Goal: Transaction & Acquisition: Book appointment/travel/reservation

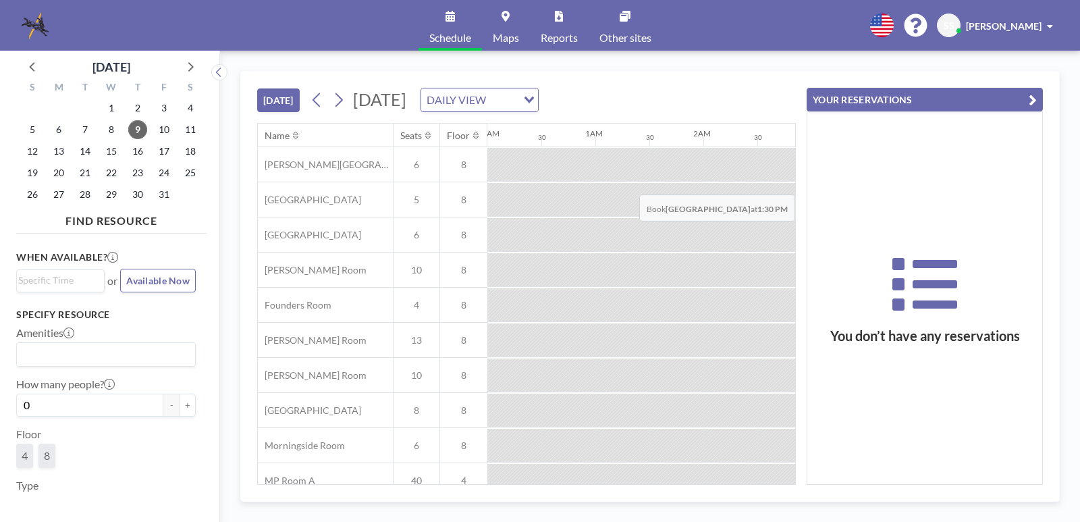
scroll to position [0, 1242]
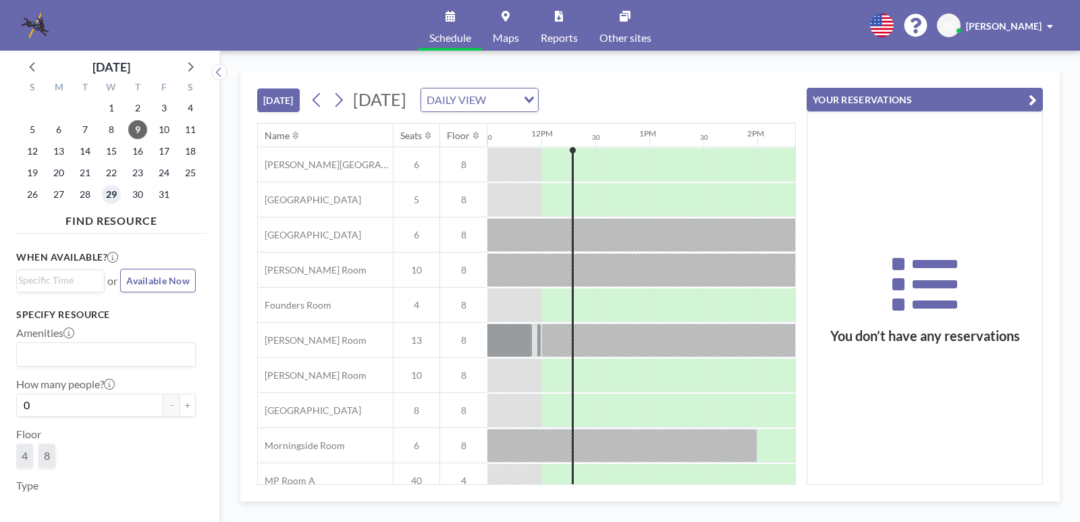
click at [112, 194] on span "29" at bounding box center [111, 194] width 19 height 19
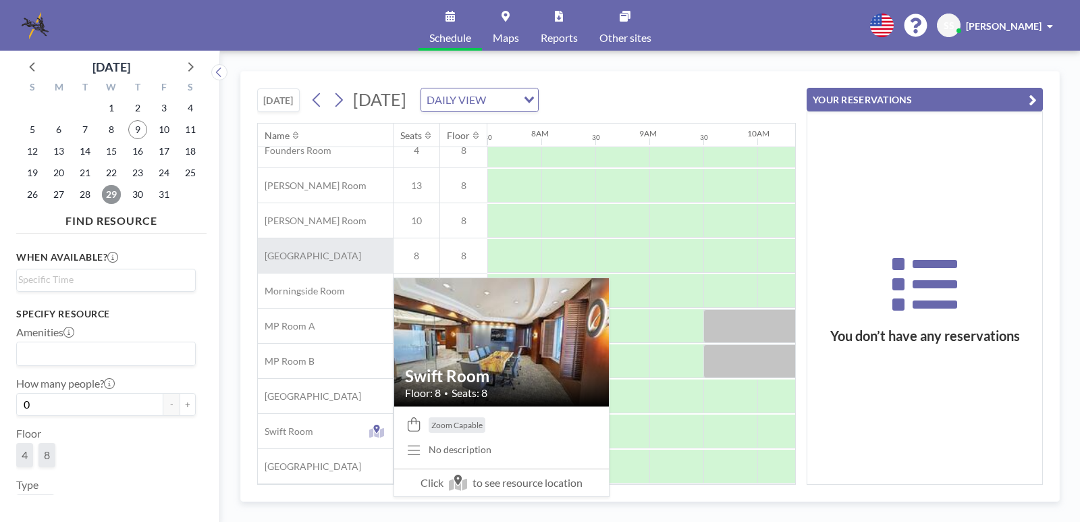
scroll to position [0, 810]
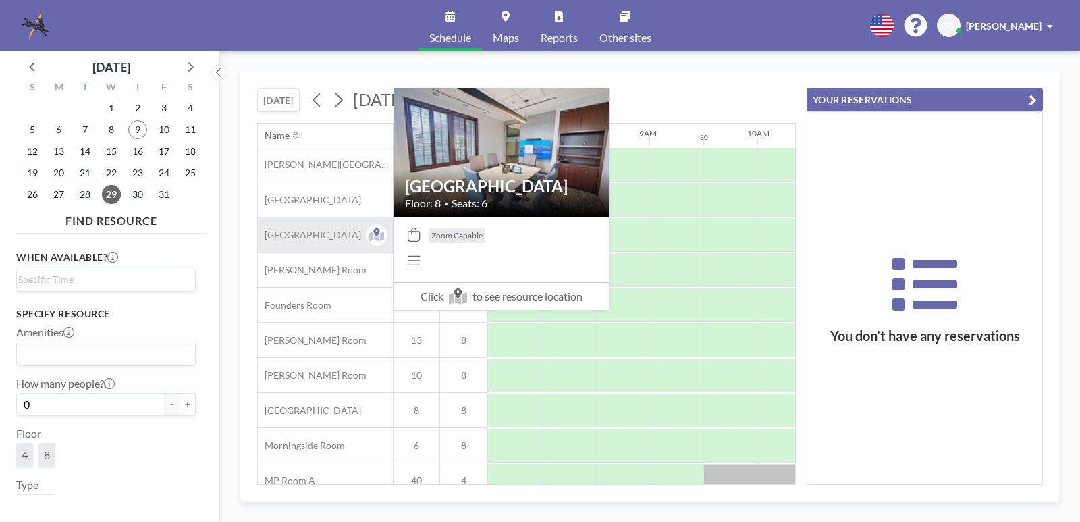
click at [308, 236] on span "[GEOGRAPHIC_DATA]" at bounding box center [309, 235] width 103 height 12
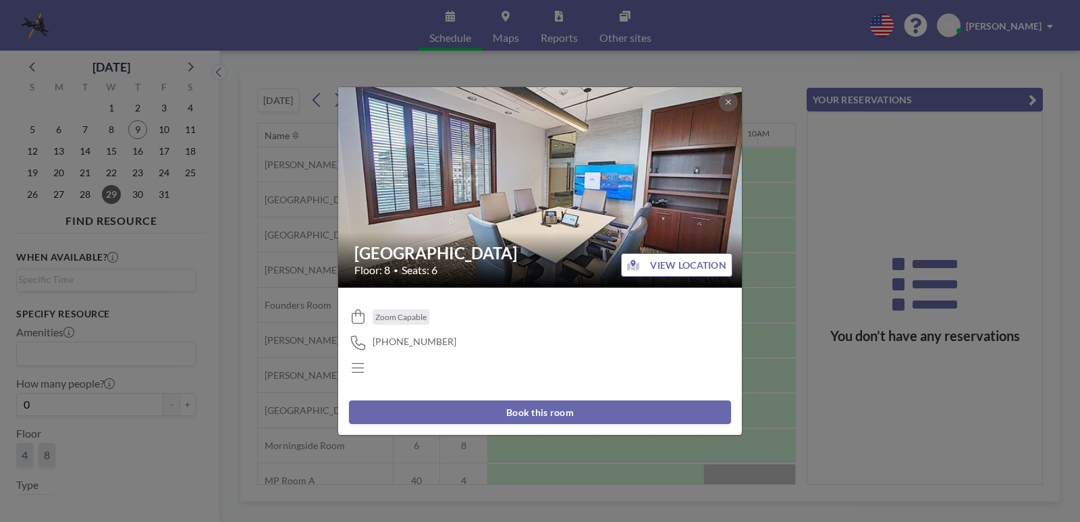
click at [569, 410] on button "Book this room" at bounding box center [540, 412] width 382 height 24
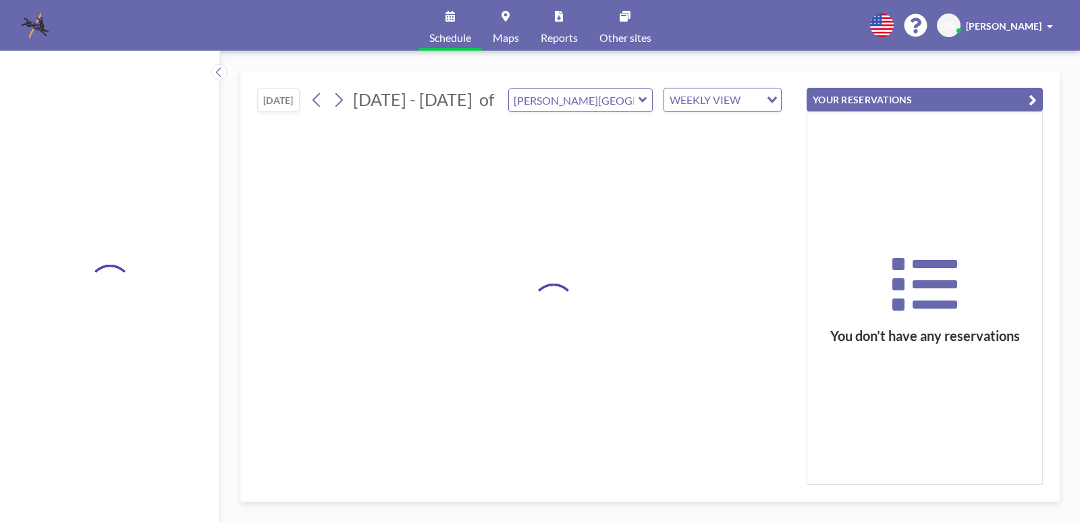
type input "[GEOGRAPHIC_DATA]"
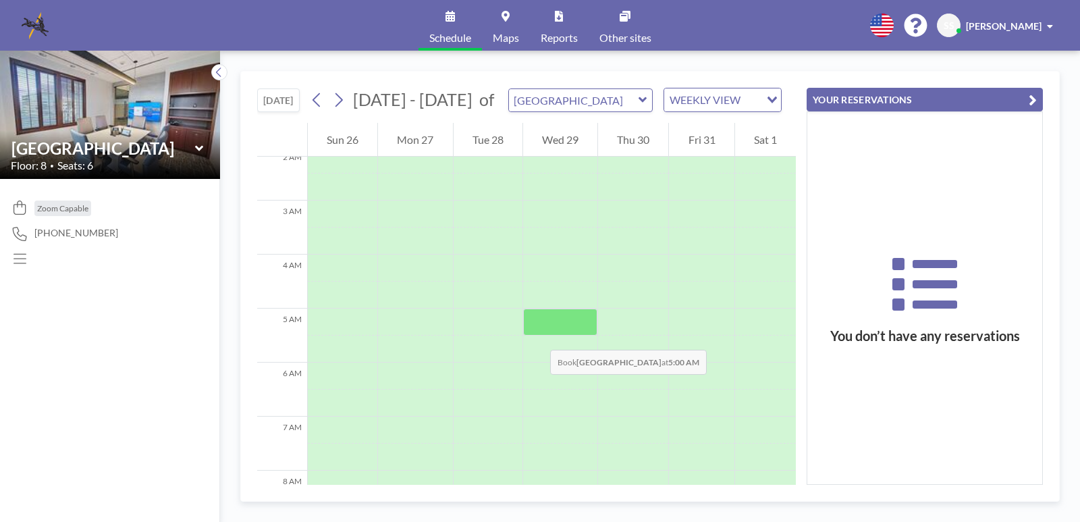
scroll to position [186, 0]
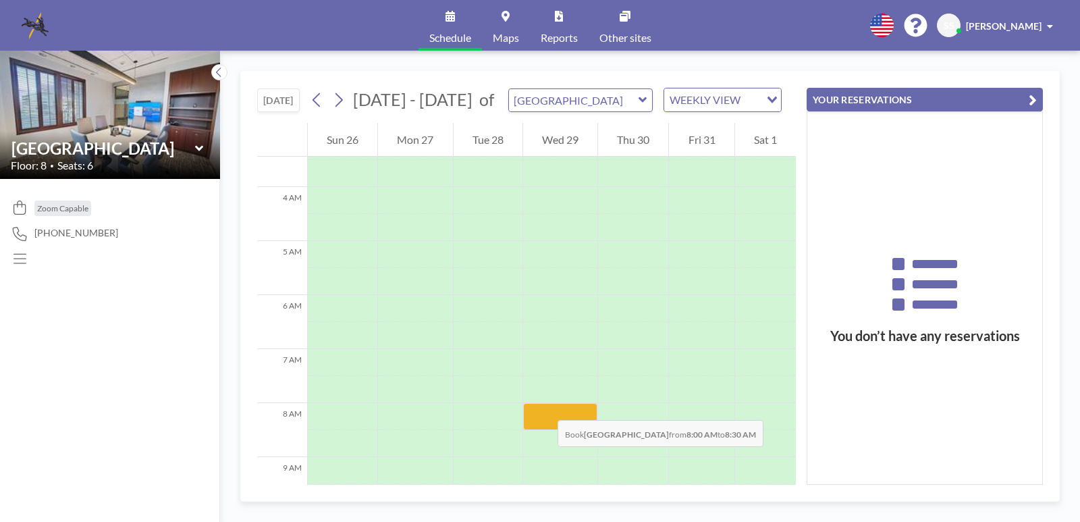
click at [544, 406] on div at bounding box center [560, 416] width 74 height 27
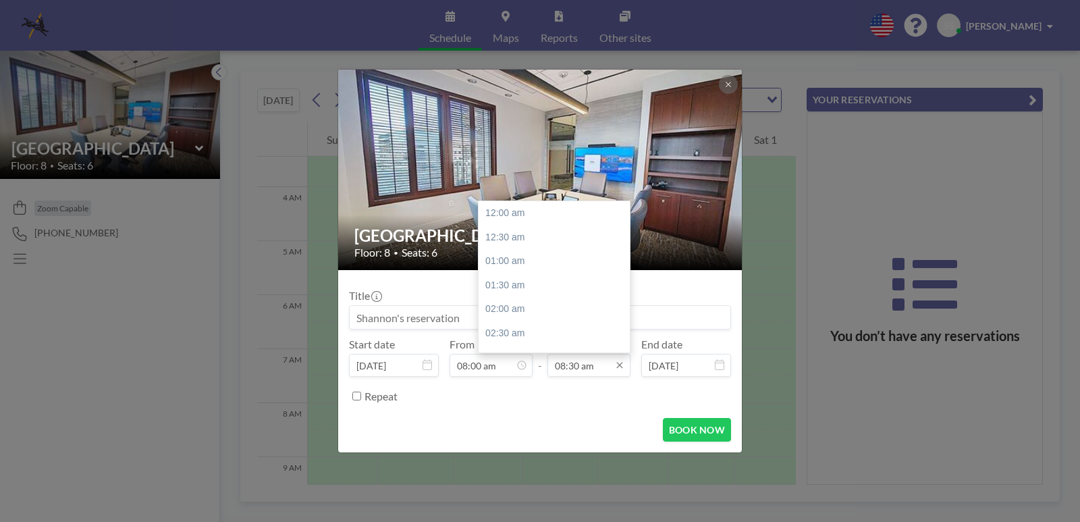
scroll to position [408, 0]
click at [618, 364] on icon at bounding box center [619, 365] width 11 height 11
click at [603, 365] on input "08:30 am" at bounding box center [588, 365] width 83 height 23
click at [522, 260] on div "06:00 pm" at bounding box center [558, 264] width 158 height 24
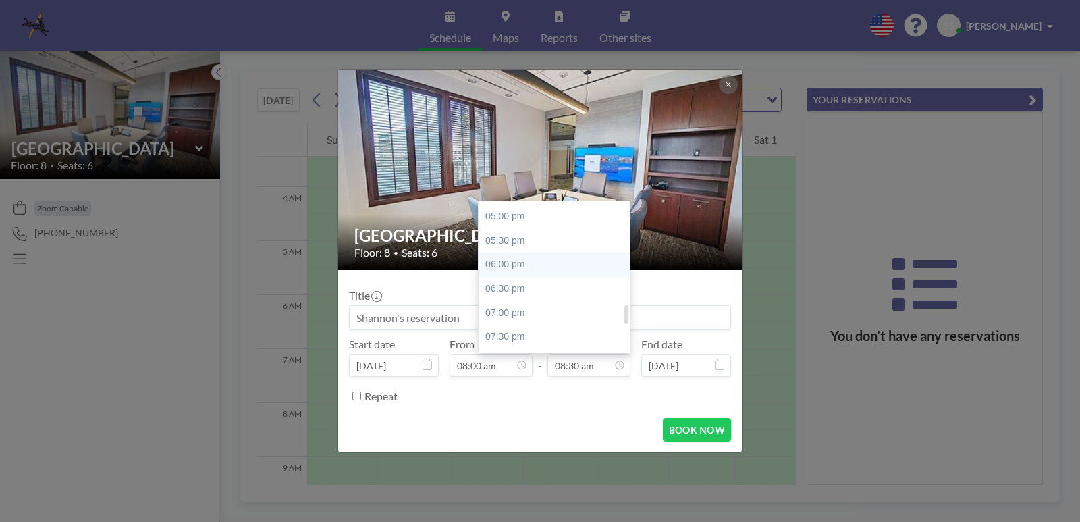
type input "06:00 pm"
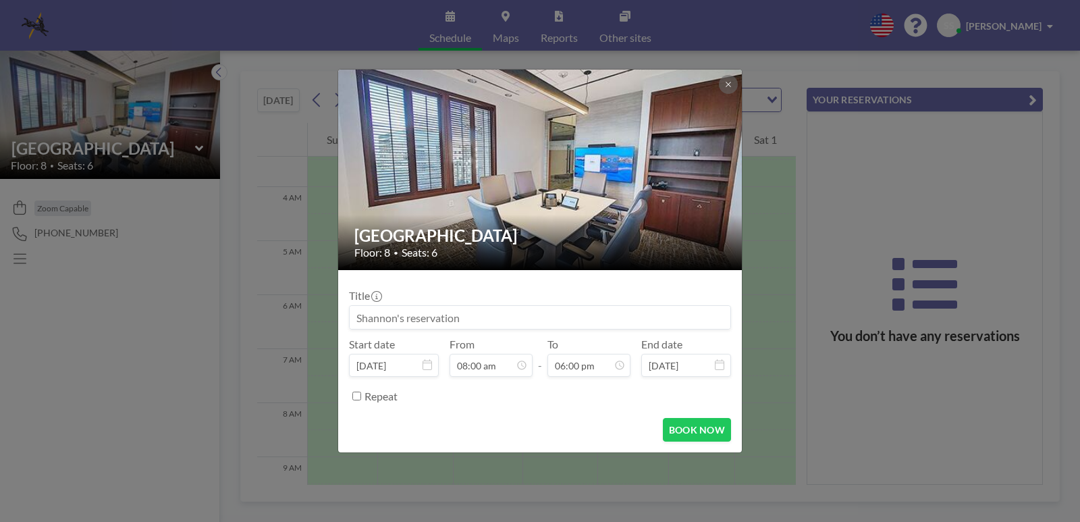
drag, startPoint x: 526, startPoint y: 319, endPoint x: 342, endPoint y: 315, distance: 183.7
click at [342, 315] on form "Title Start date [DATE] From 08:00 am - To 06:00 pm End date [DATE] Repeat BOOK…" at bounding box center [540, 361] width 404 height 182
click at [573, 322] on input at bounding box center [540, 317] width 381 height 23
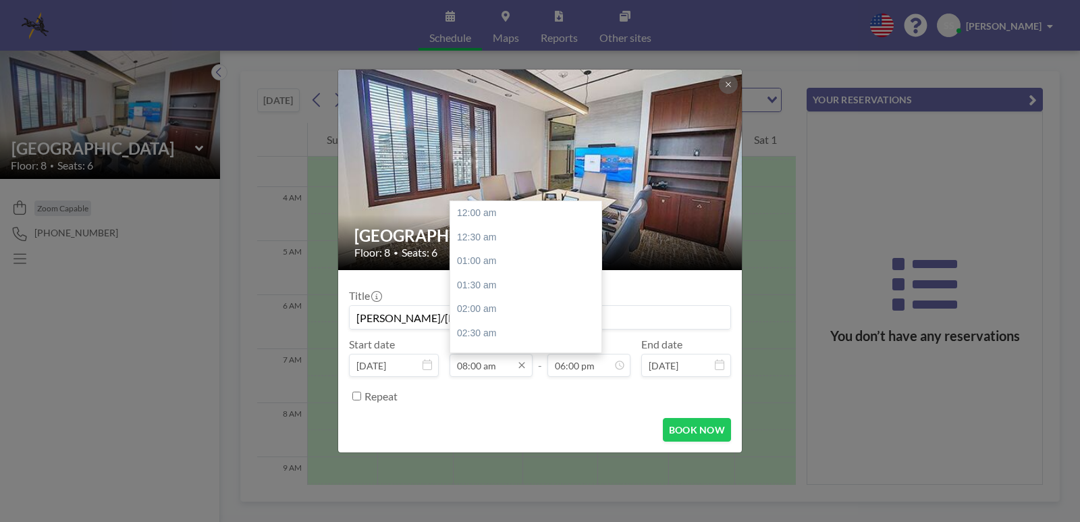
type input "[PERSON_NAME]/[PERSON_NAME]"
click at [473, 368] on input "08:00 am" at bounding box center [491, 365] width 83 height 23
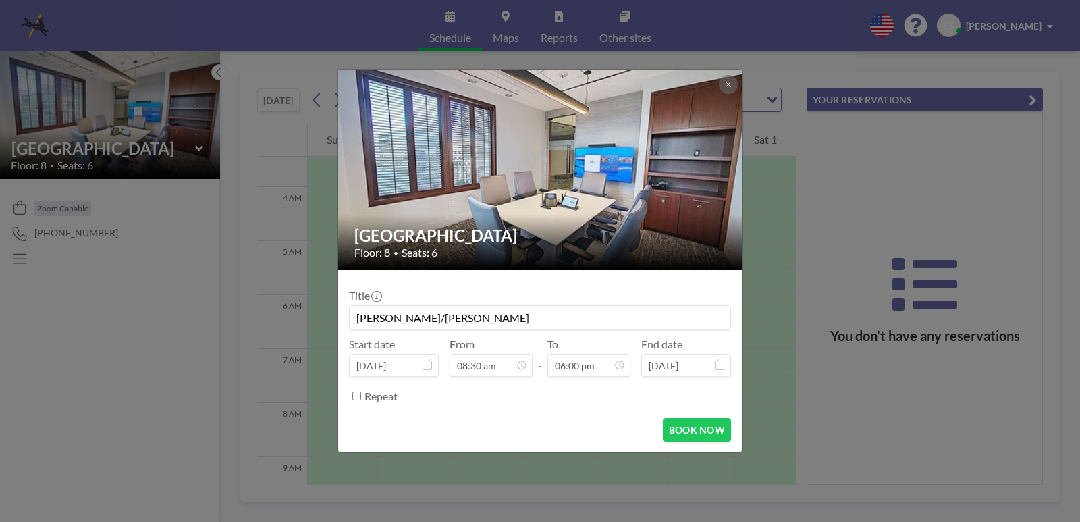
scroll to position [865, 0]
type input "08:30 am"
click at [690, 431] on button "BOOK NOW" at bounding box center [697, 430] width 68 height 24
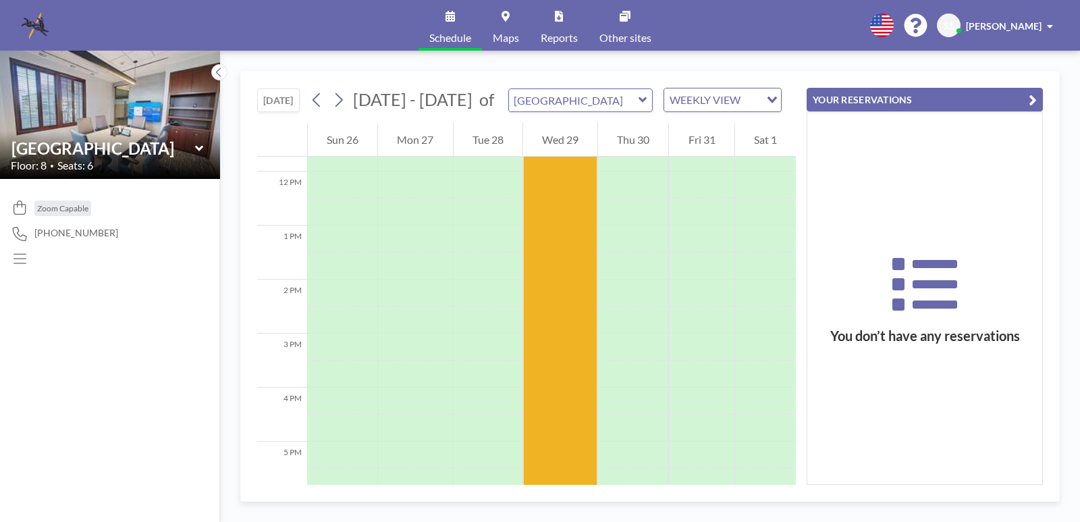
scroll to position [630, 0]
click at [449, 35] on span "Schedule" at bounding box center [450, 37] width 42 height 11
click at [1029, 105] on icon "button" at bounding box center [1033, 100] width 8 height 16
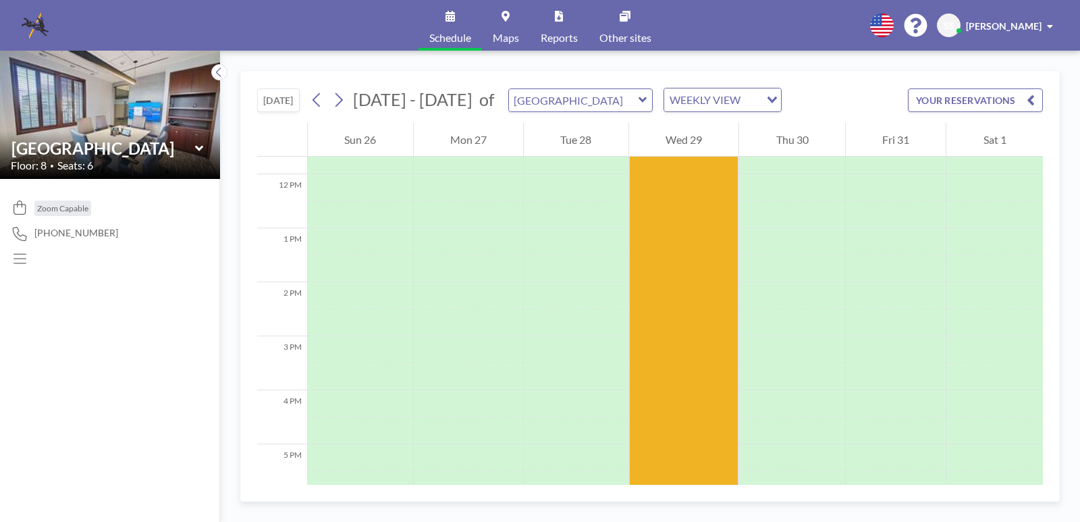
click at [19, 260] on icon at bounding box center [20, 259] width 18 height 14
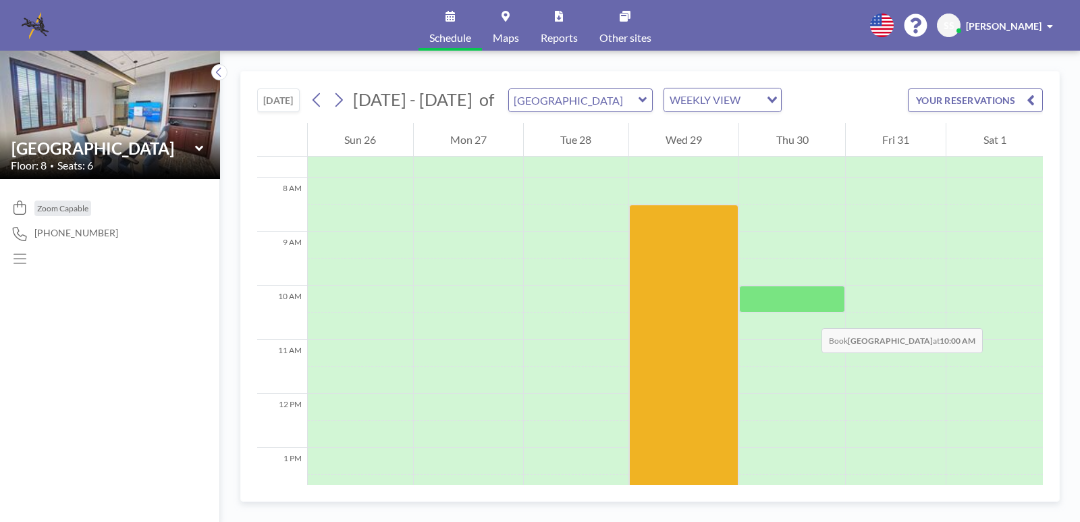
scroll to position [394, 0]
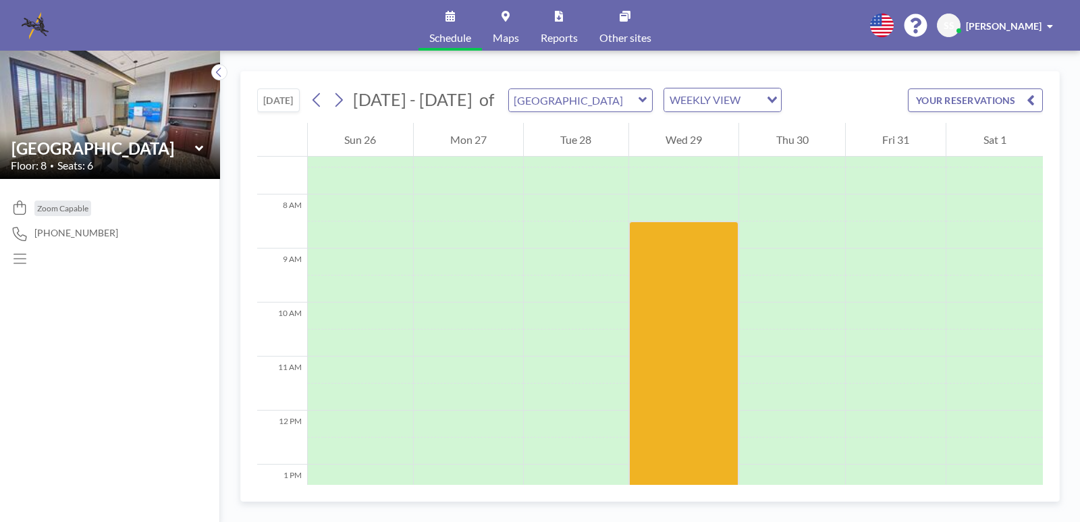
click at [639, 95] on icon at bounding box center [643, 100] width 9 height 14
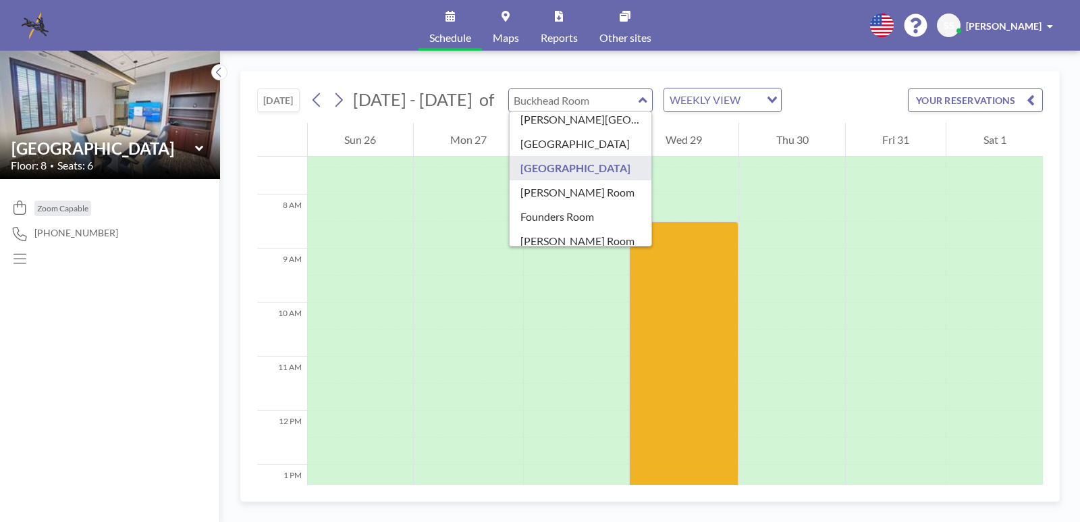
scroll to position [38, 0]
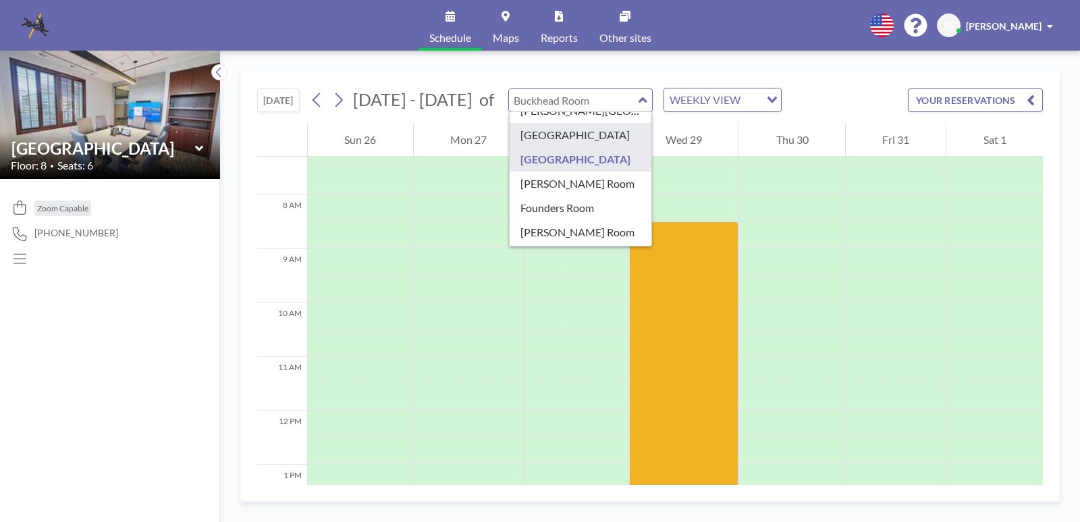
type input "[GEOGRAPHIC_DATA]"
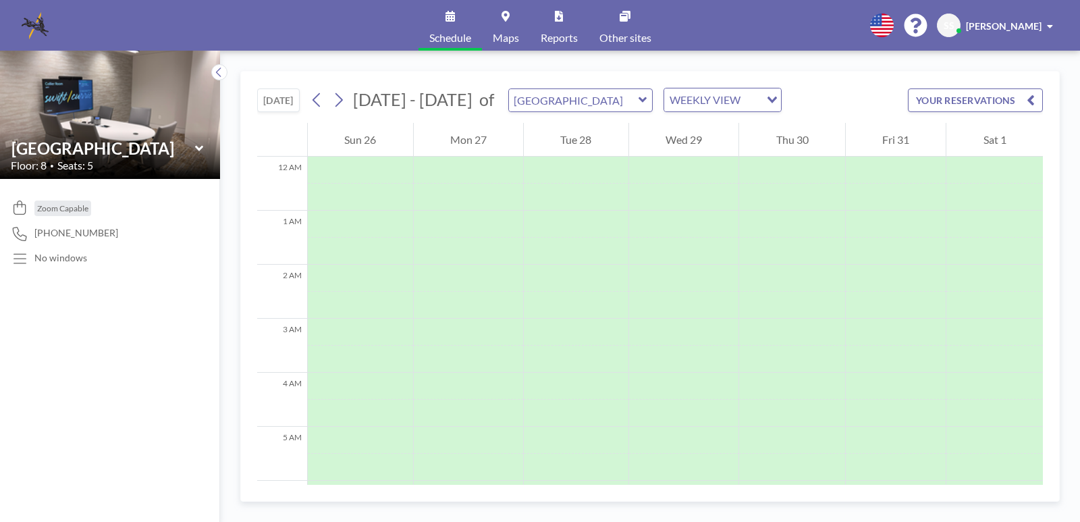
click at [200, 147] on icon at bounding box center [198, 147] width 8 height 5
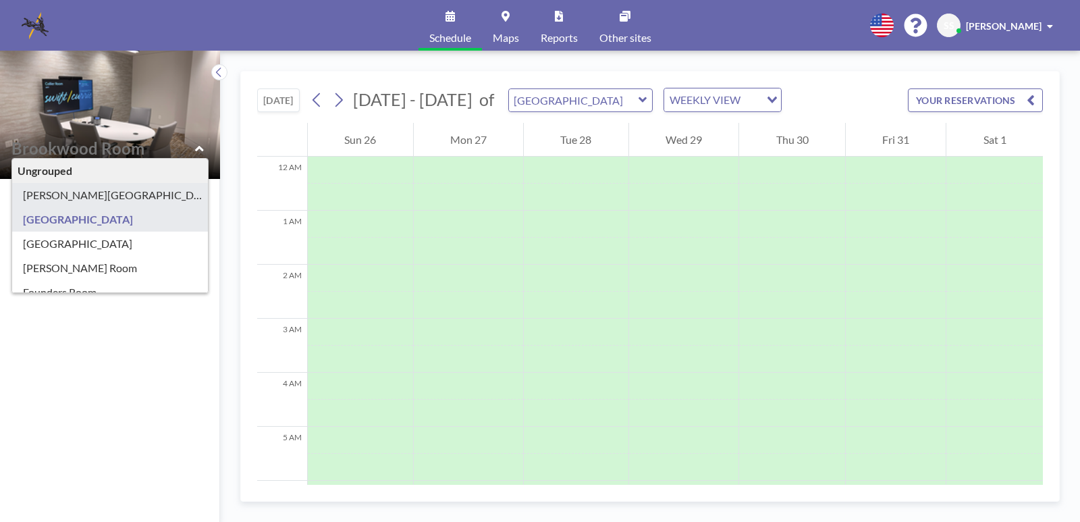
type input "[PERSON_NAME][GEOGRAPHIC_DATA]"
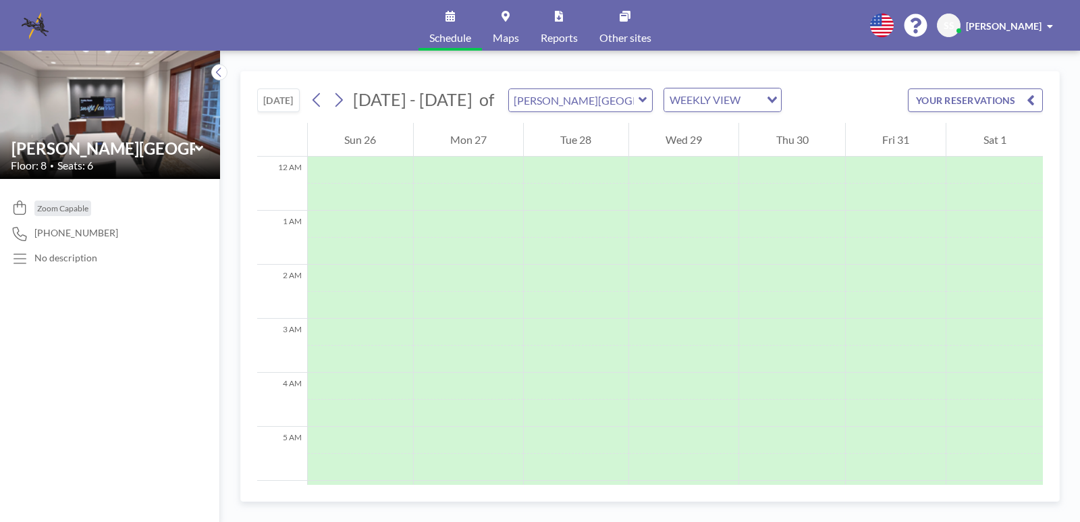
click at [639, 96] on icon at bounding box center [643, 100] width 9 height 14
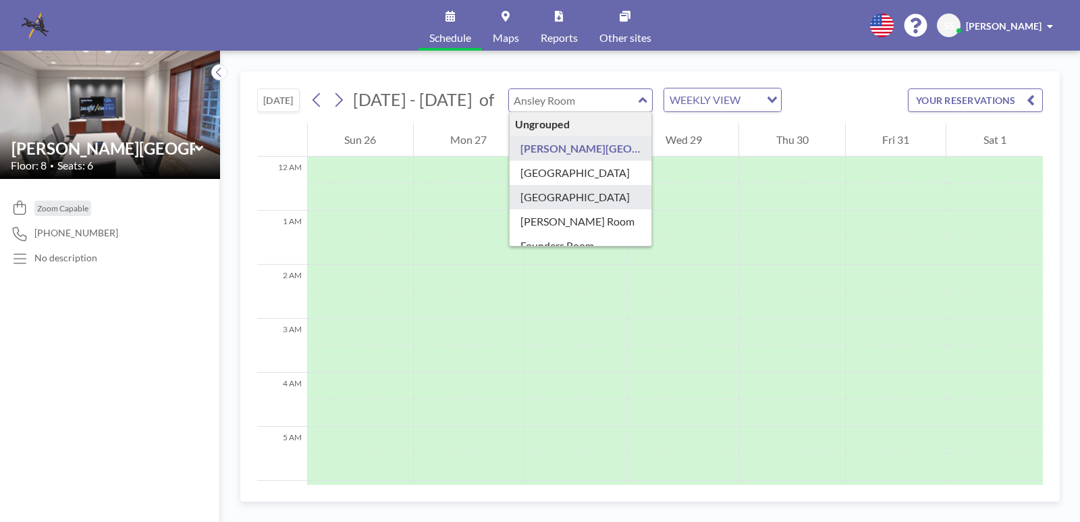
type input "[GEOGRAPHIC_DATA]"
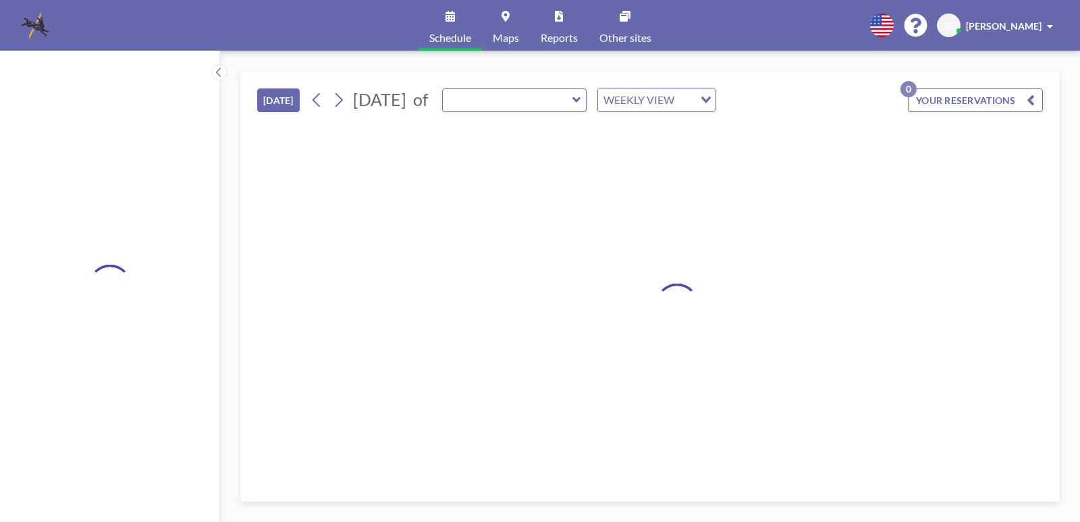
type input "[GEOGRAPHIC_DATA]"
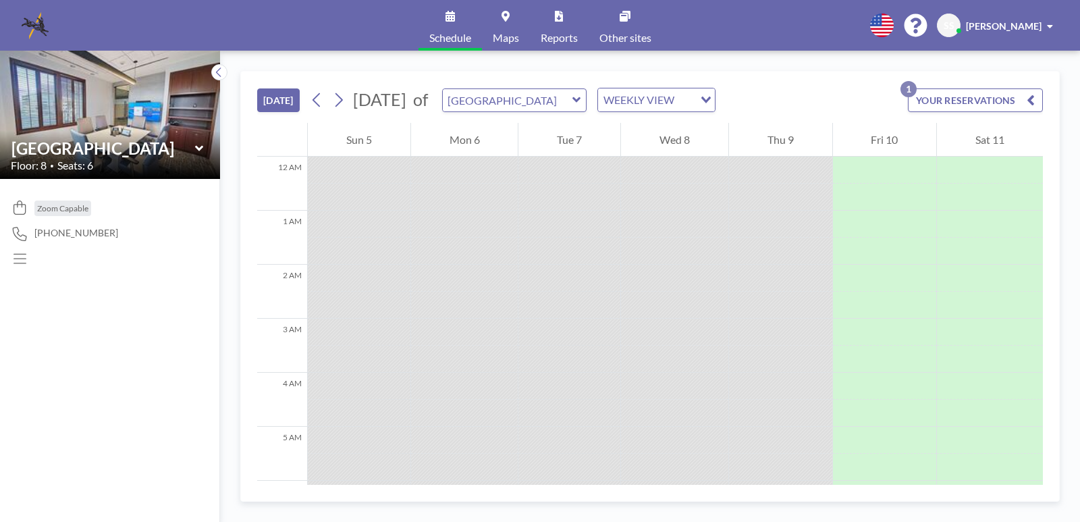
click at [26, 17] on img at bounding box center [35, 25] width 27 height 27
click at [1031, 99] on icon "button" at bounding box center [1031, 100] width 8 height 16
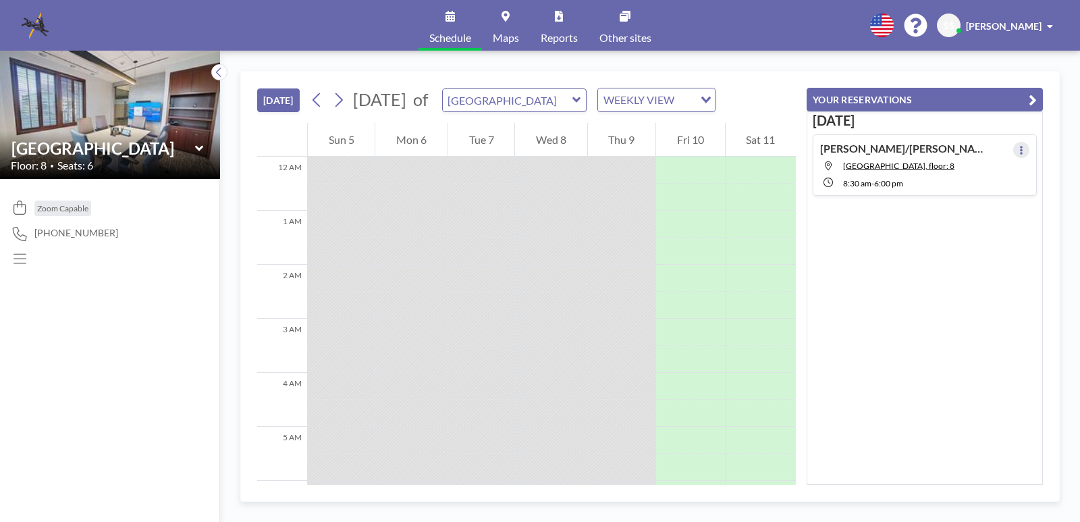
click at [1019, 151] on icon at bounding box center [1021, 150] width 5 height 9
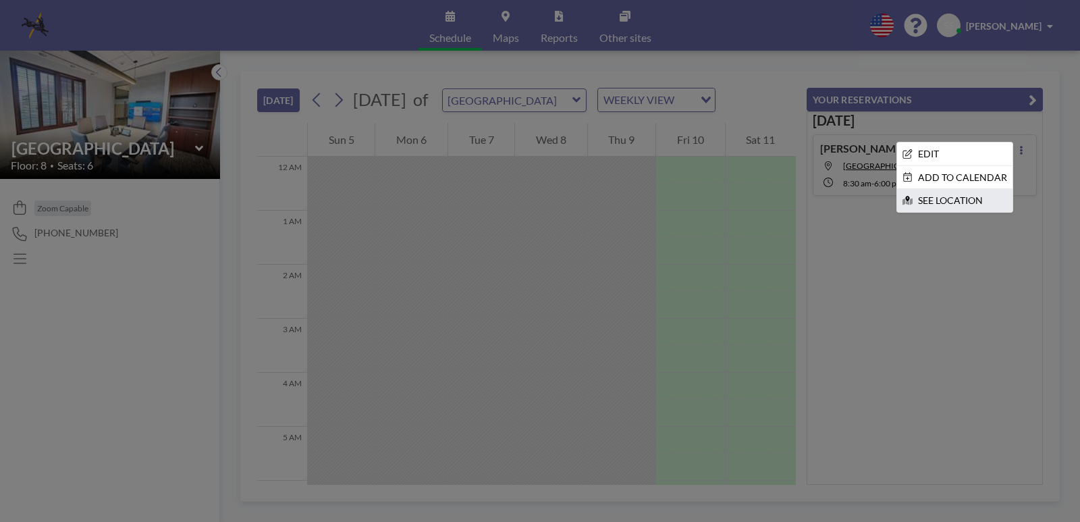
click at [969, 197] on li "SEE LOCATION" at bounding box center [954, 200] width 115 height 23
